Goal: Find specific page/section: Find specific page/section

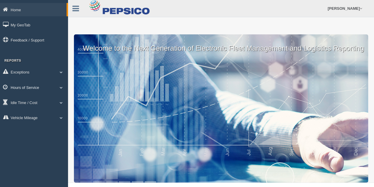
click at [35, 87] on link "Hours of Service" at bounding box center [34, 86] width 68 height 13
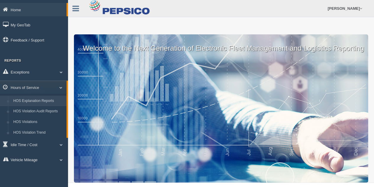
click at [37, 101] on link "HOS Explanation Reports" at bounding box center [39, 101] width 56 height 11
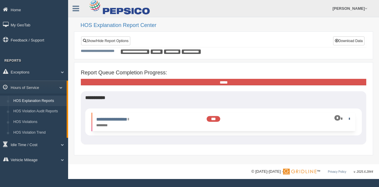
click at [107, 123] on div "********" at bounding box center [125, 125] width 59 height 5
